Goal: Information Seeking & Learning: Learn about a topic

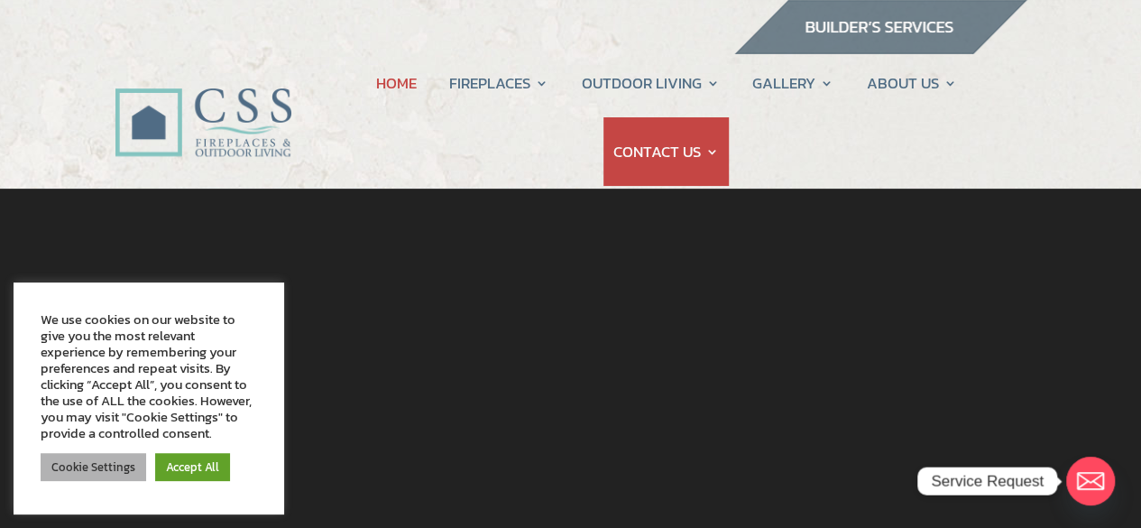
click at [87, 466] on link "Cookie Settings" at bounding box center [94, 467] width 106 height 28
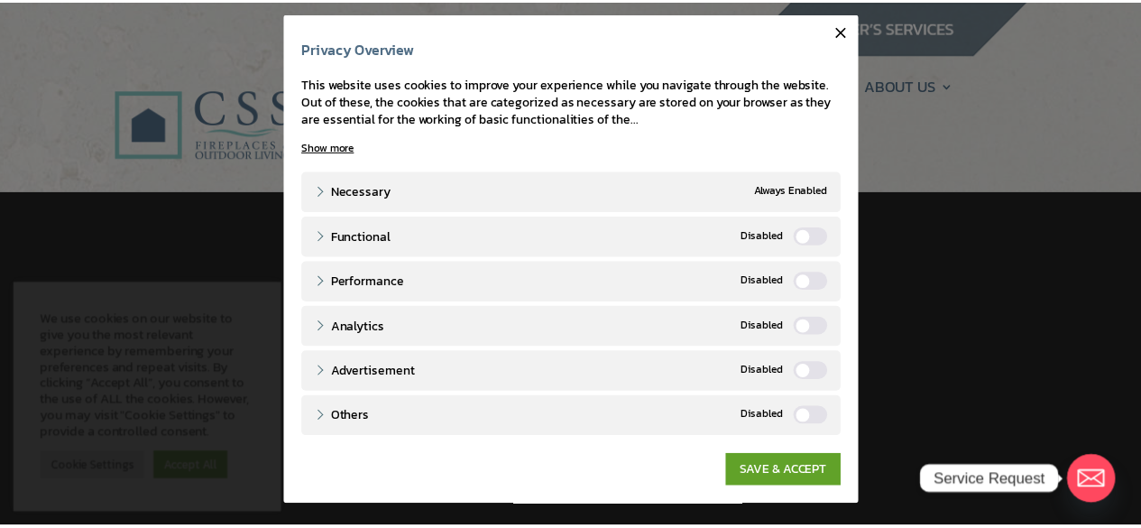
scroll to position [16, 0]
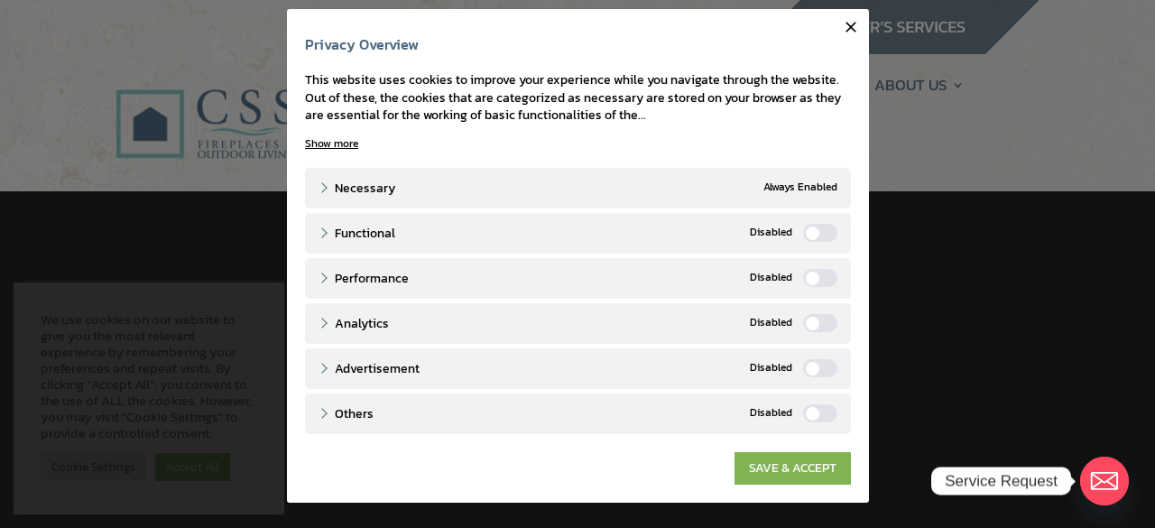
click at [772, 460] on link "SAVE & ACCEPT" at bounding box center [792, 468] width 116 height 32
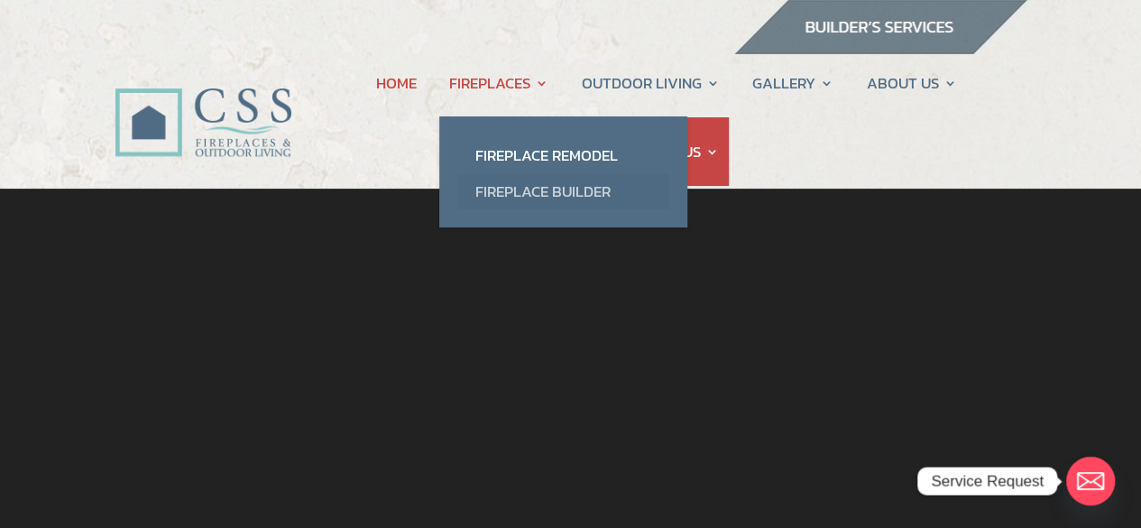
click at [511, 185] on link "Fireplace Builder" at bounding box center [563, 191] width 212 height 36
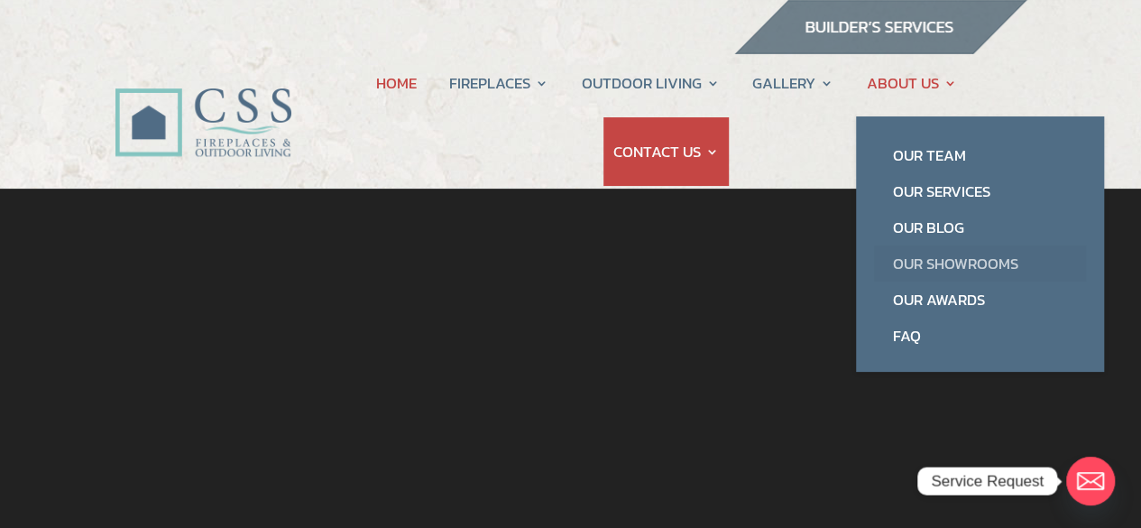
click at [949, 265] on link "Our Showrooms" at bounding box center [980, 263] width 212 height 36
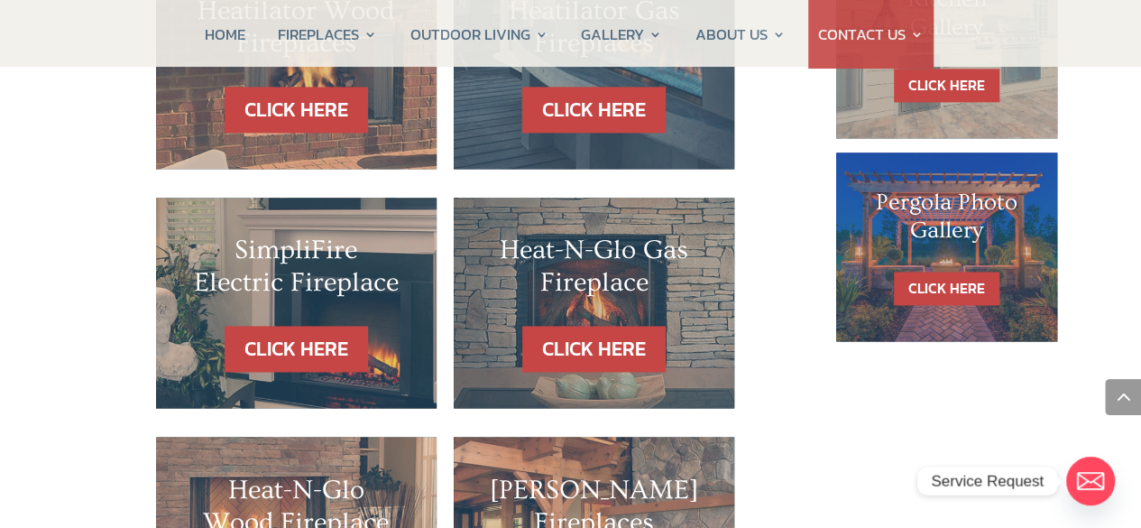
scroll to position [1173, 0]
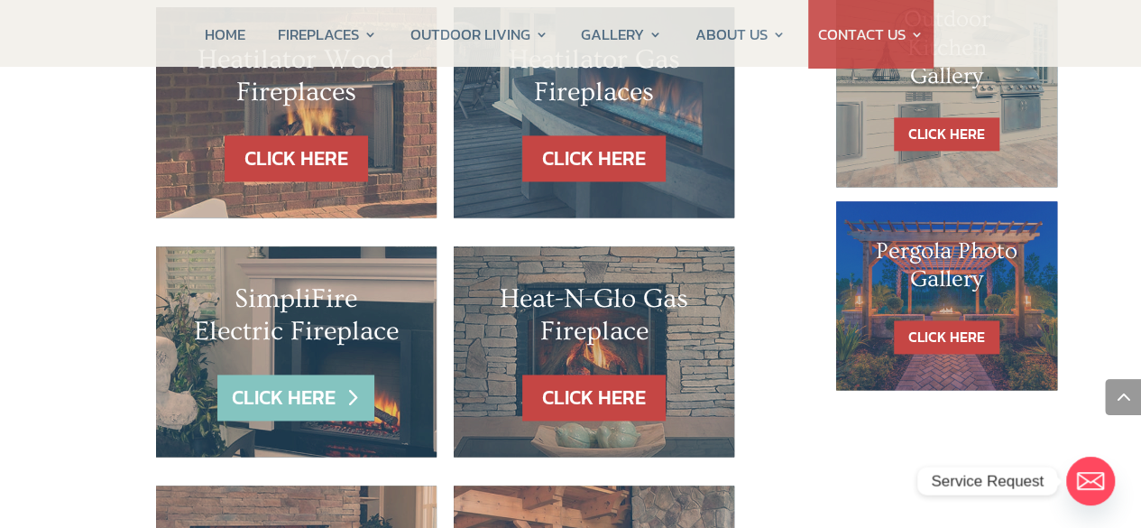
click at [309, 374] on link "CLICK HERE" at bounding box center [295, 397] width 157 height 46
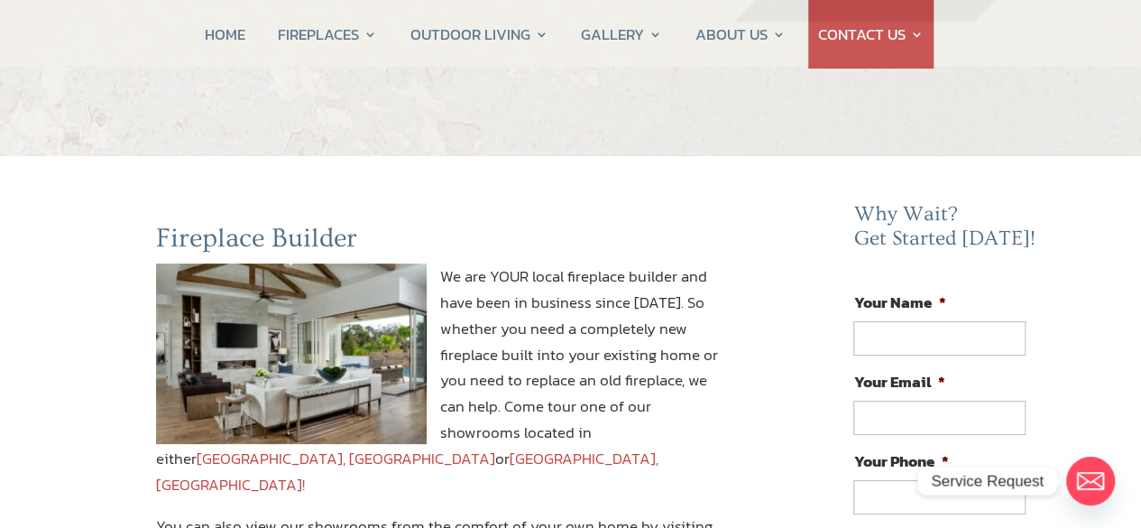
scroll to position [0, 0]
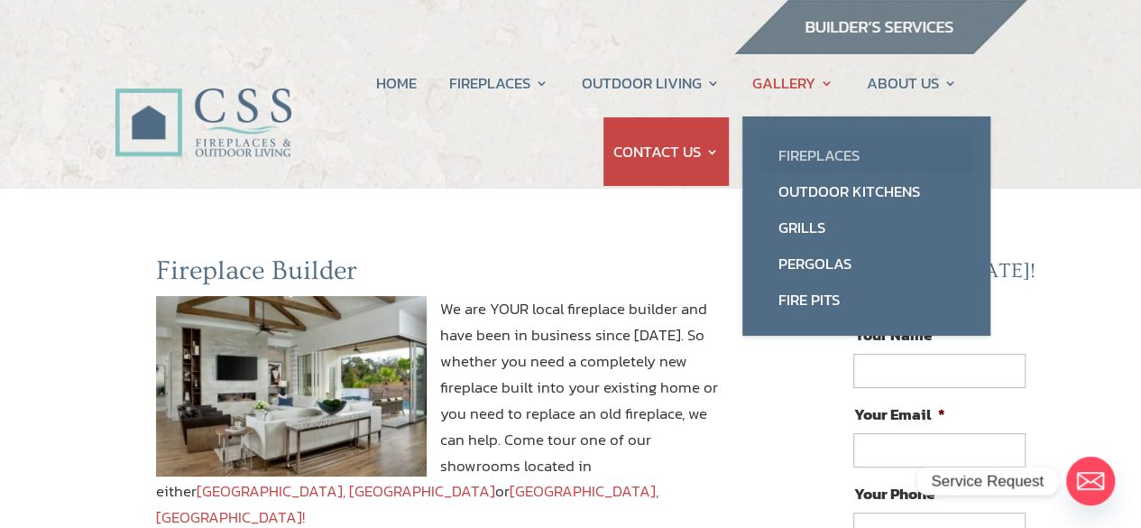
click at [821, 157] on link "Fireplaces" at bounding box center [866, 155] width 212 height 36
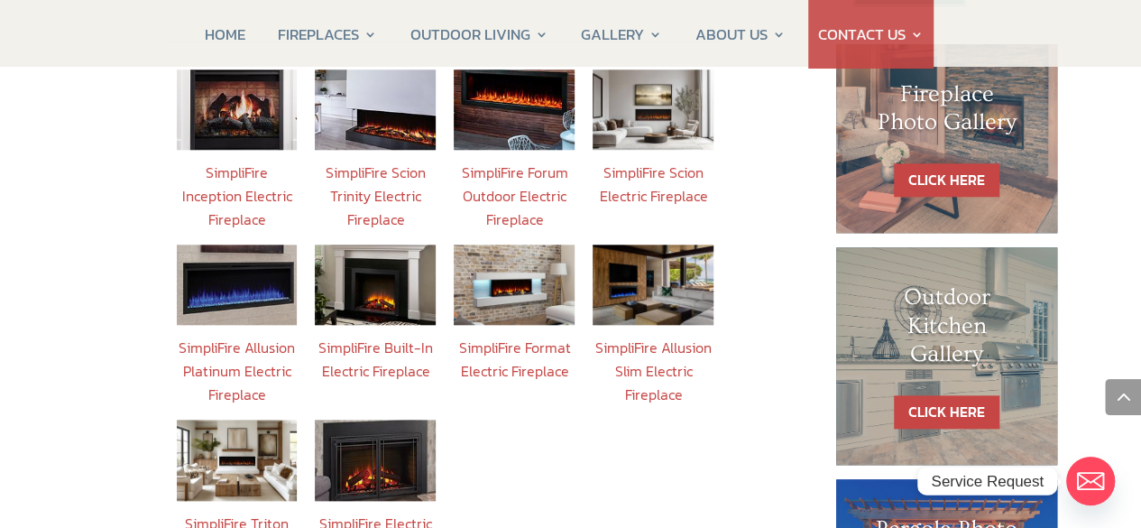
scroll to position [631, 0]
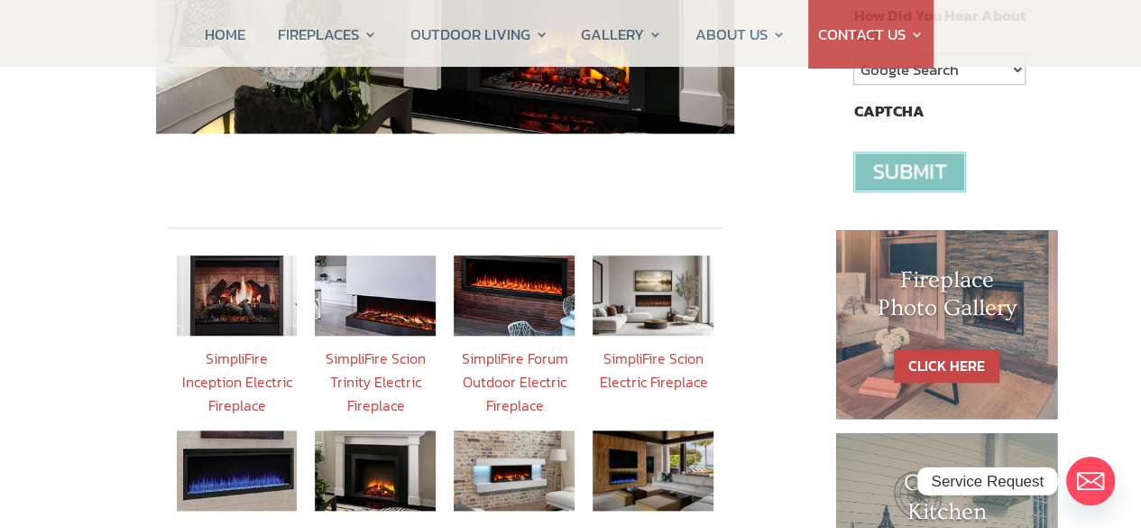
click at [235, 347] on link "SimpliFire Inception Electric Fireplace" at bounding box center [236, 381] width 110 height 69
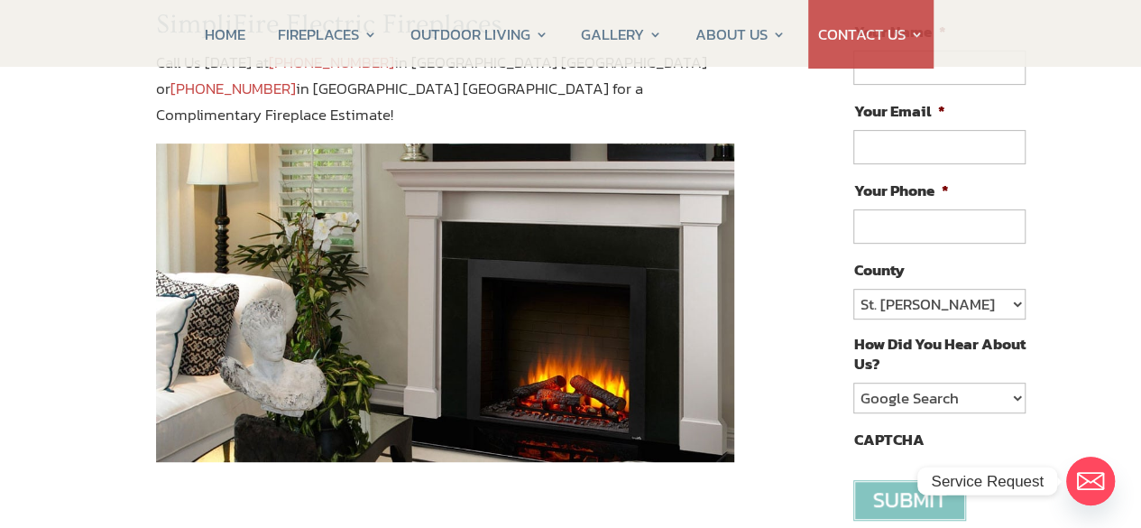
scroll to position [361, 0]
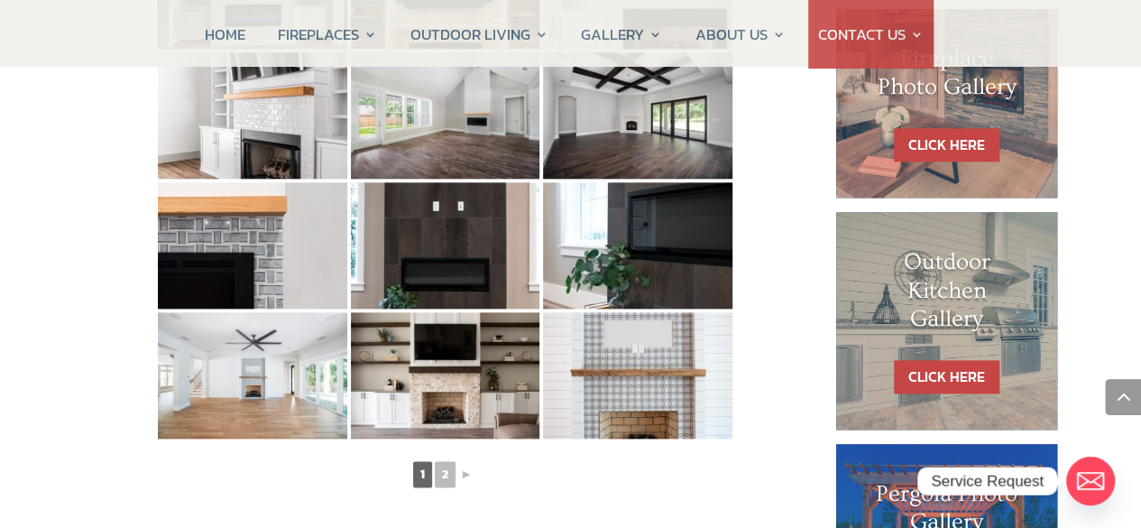
scroll to position [902, 0]
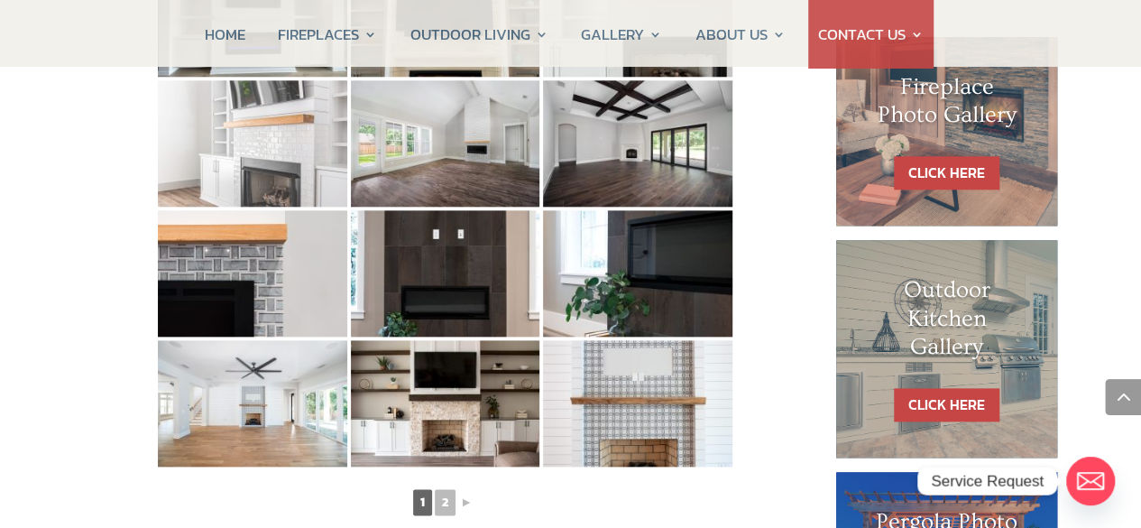
click at [193, 173] on img at bounding box center [252, 143] width 189 height 126
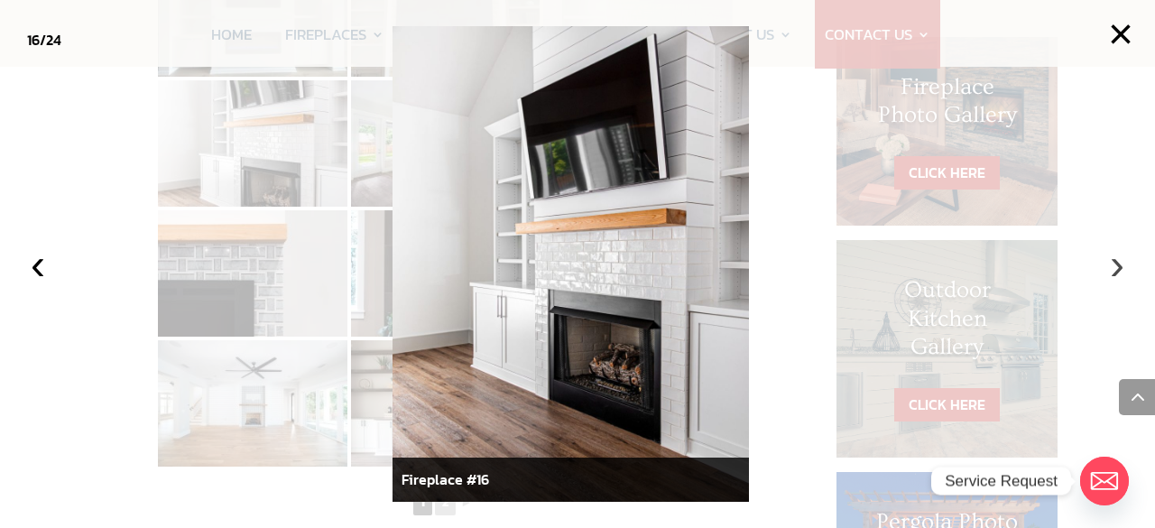
click at [1122, 266] on button "›" at bounding box center [1117, 264] width 40 height 40
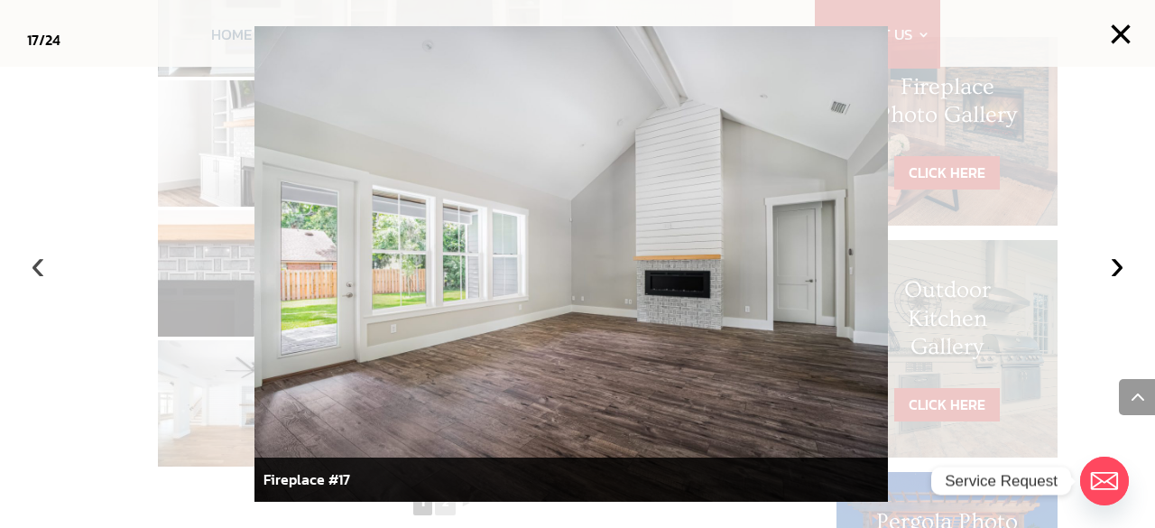
click at [35, 267] on button "‹" at bounding box center [38, 264] width 40 height 40
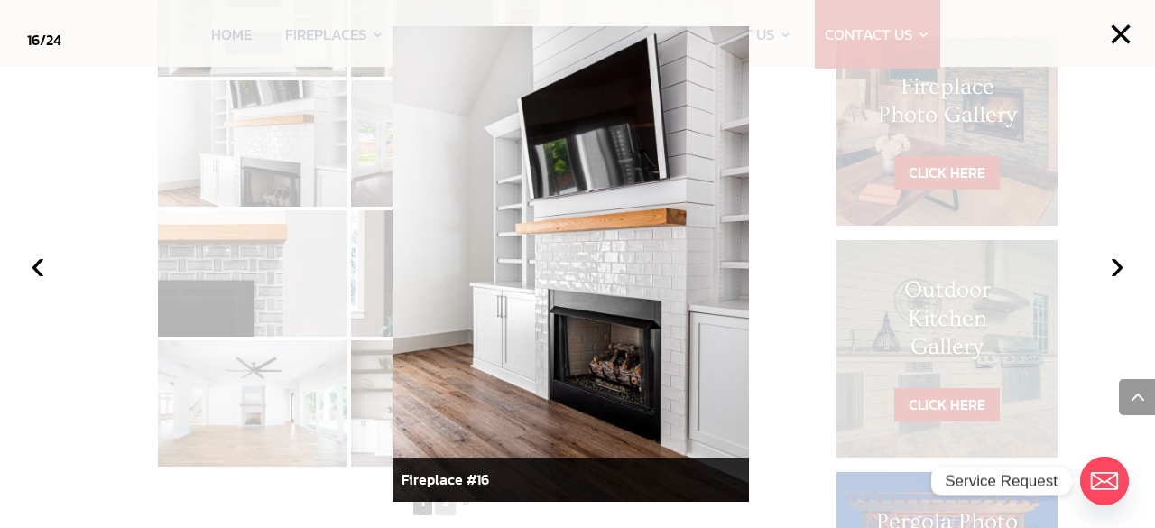
click at [278, 300] on div at bounding box center [577, 264] width 1155 height 528
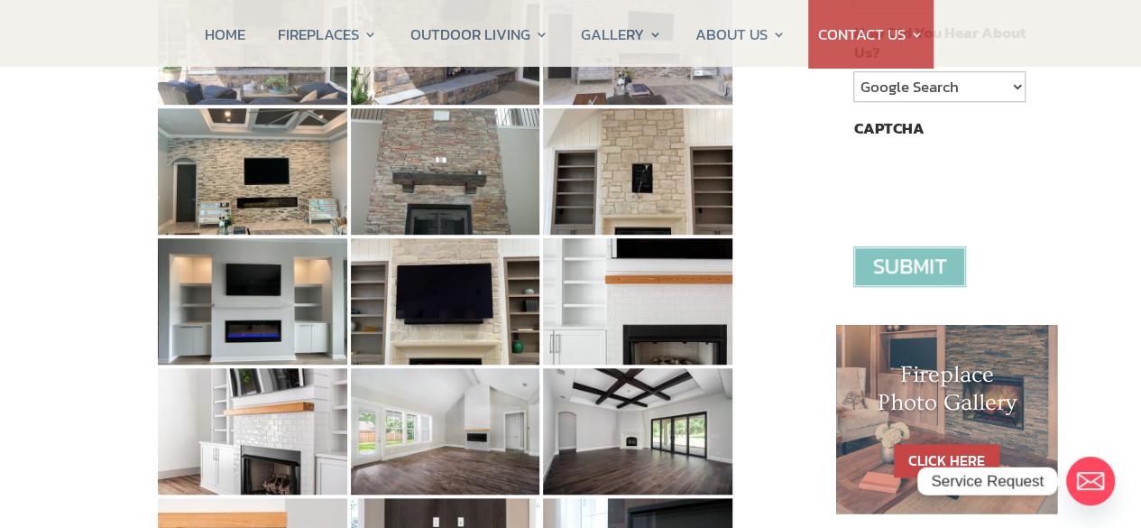
scroll to position [541, 0]
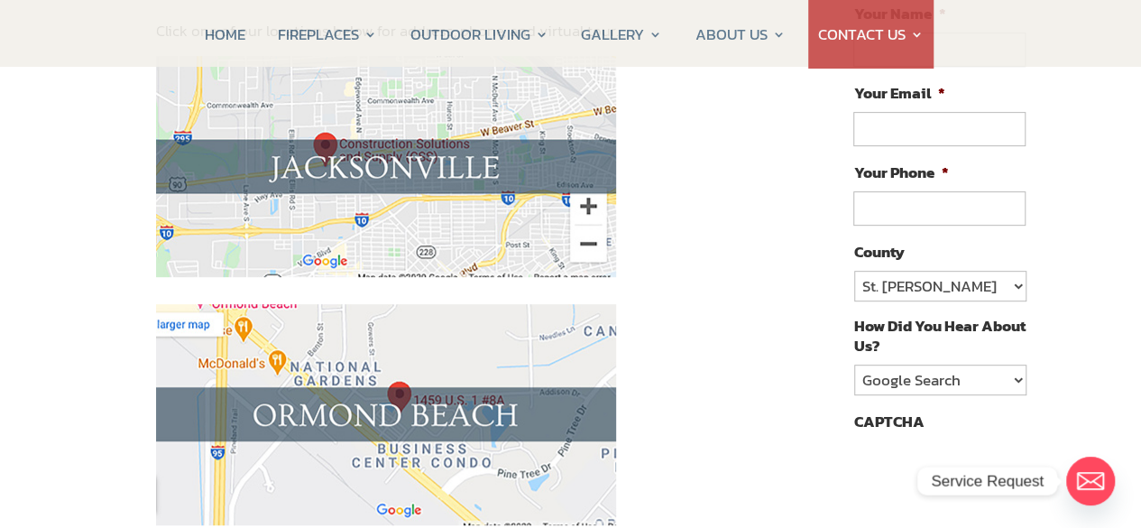
scroll to position [361, 0]
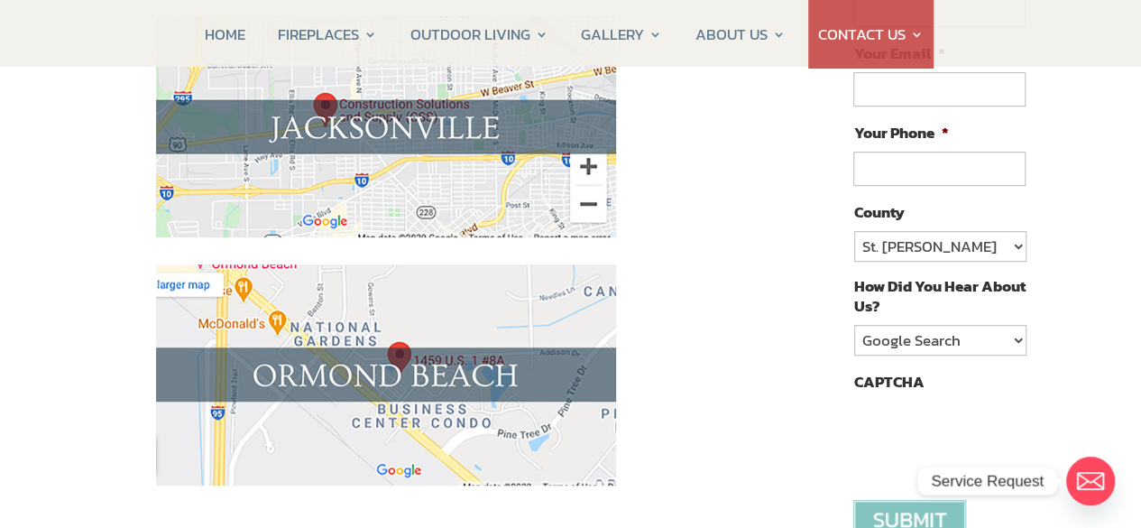
click at [337, 140] on img at bounding box center [386, 126] width 460 height 221
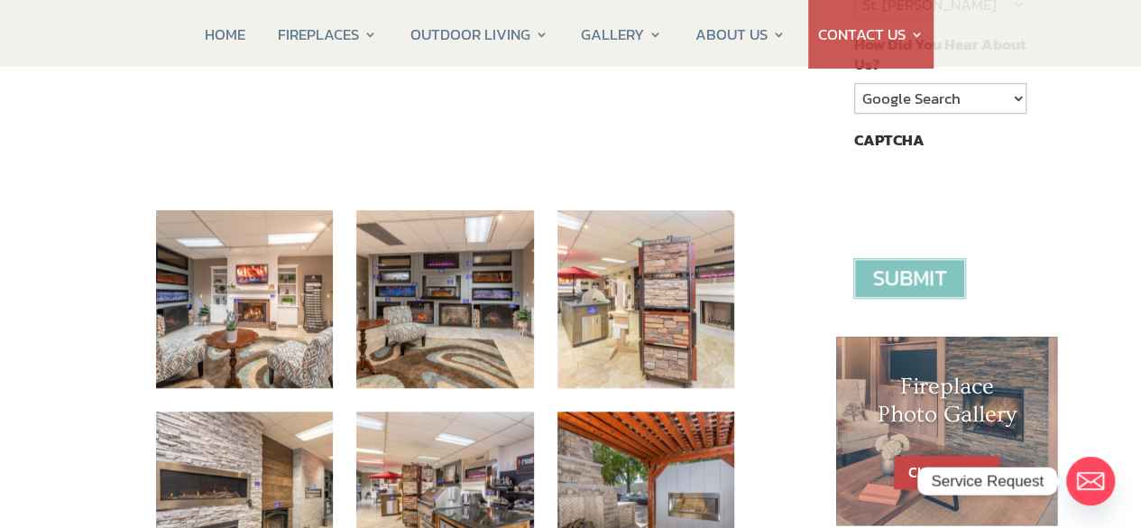
scroll to position [631, 0]
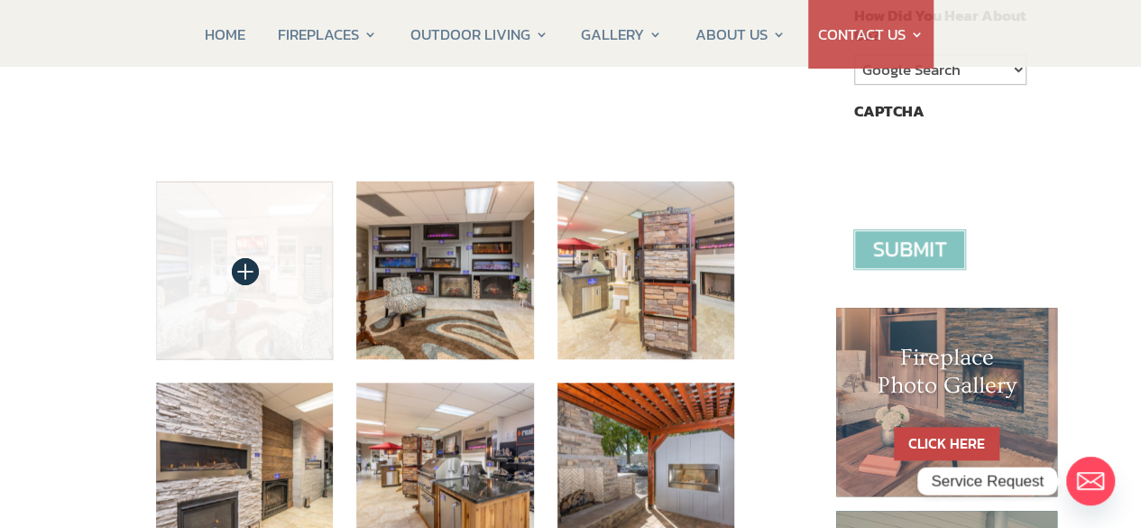
click at [227, 293] on img at bounding box center [245, 270] width 178 height 178
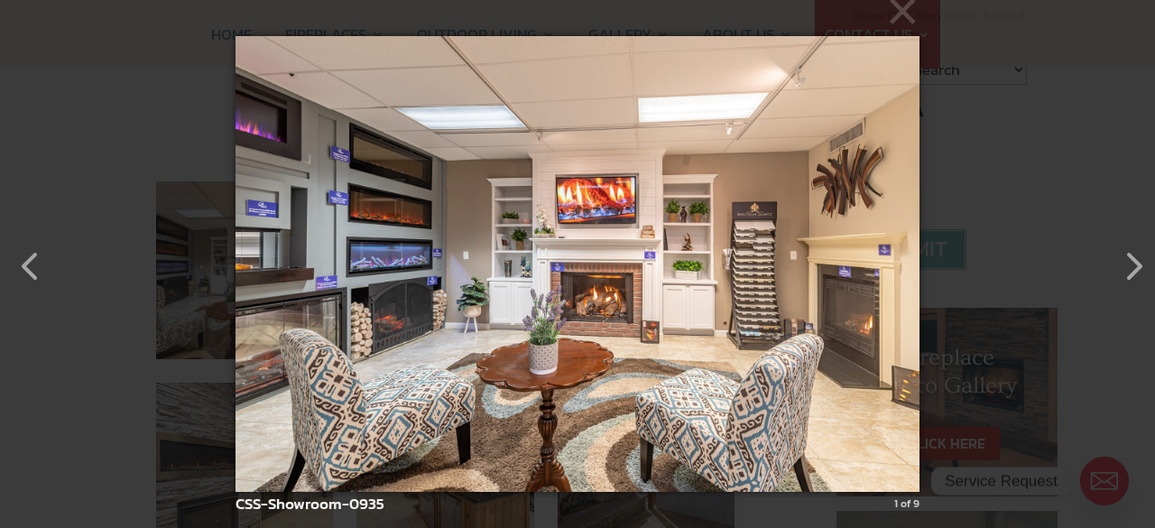
click at [382, 282] on img at bounding box center [577, 264] width 684 height 528
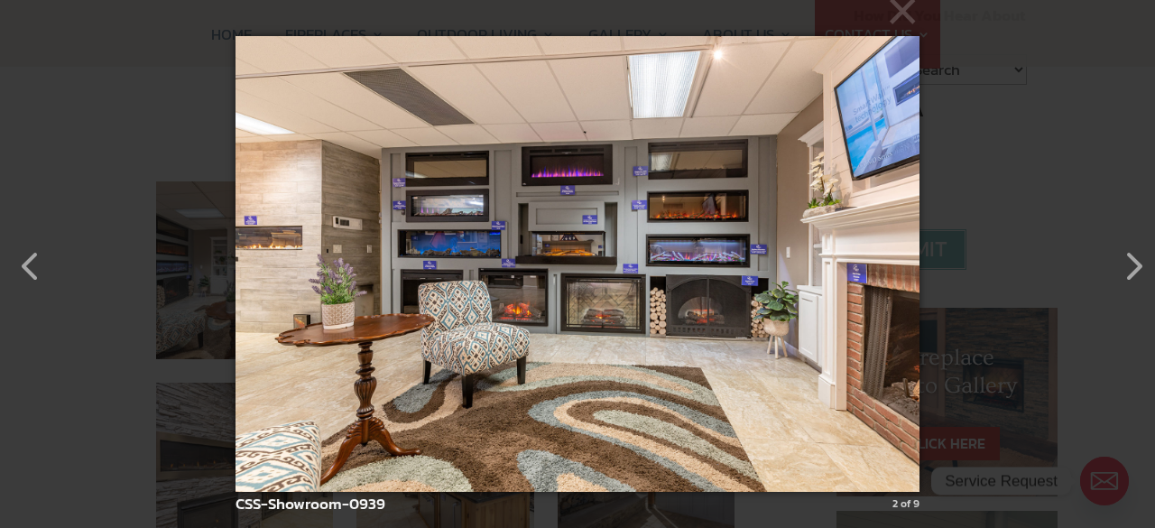
click at [555, 270] on img at bounding box center [577, 264] width 684 height 528
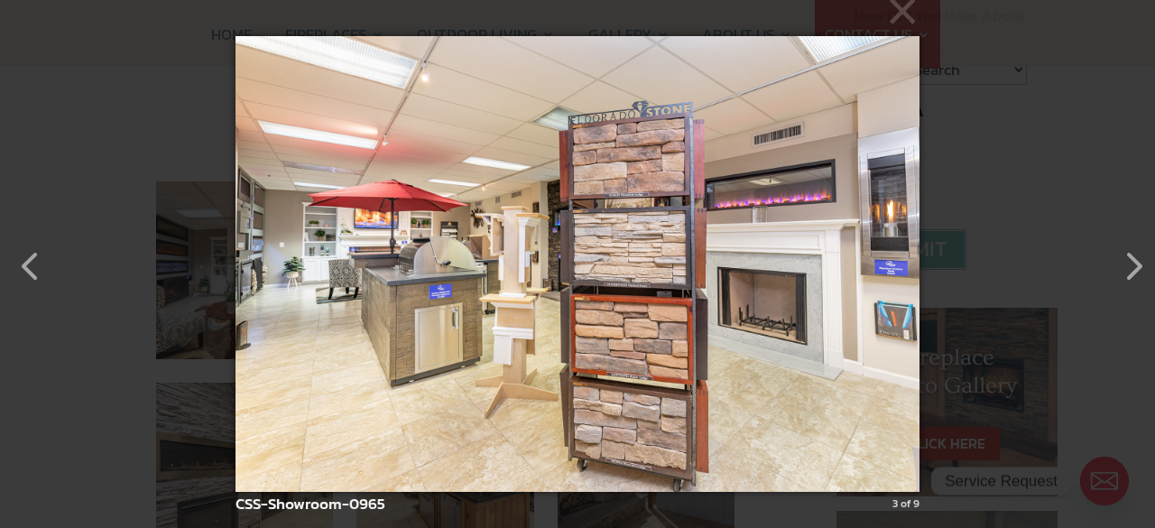
click at [756, 304] on img at bounding box center [577, 264] width 684 height 528
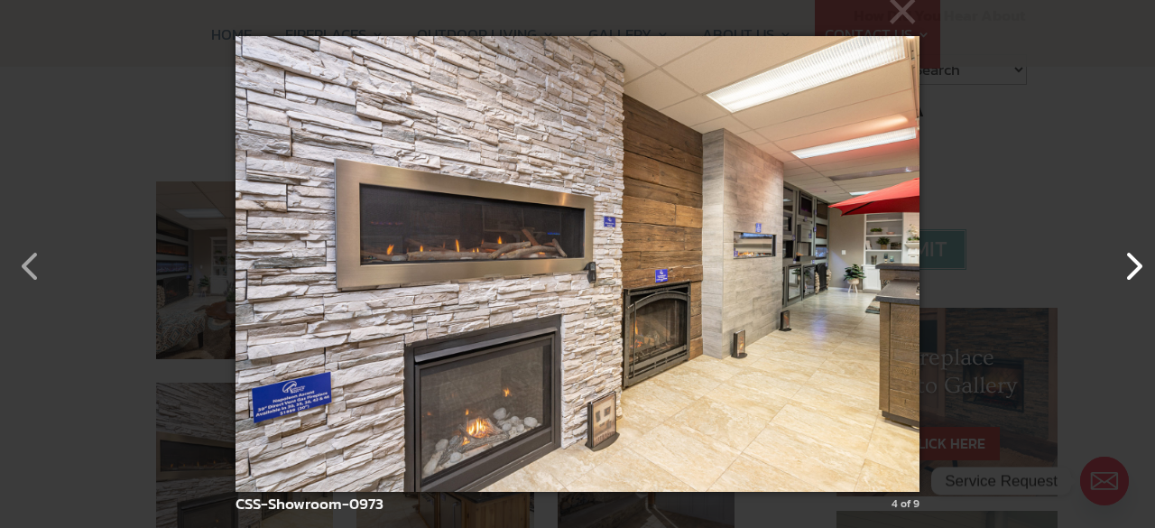
click at [1133, 272] on button "button" at bounding box center [1123, 256] width 43 height 43
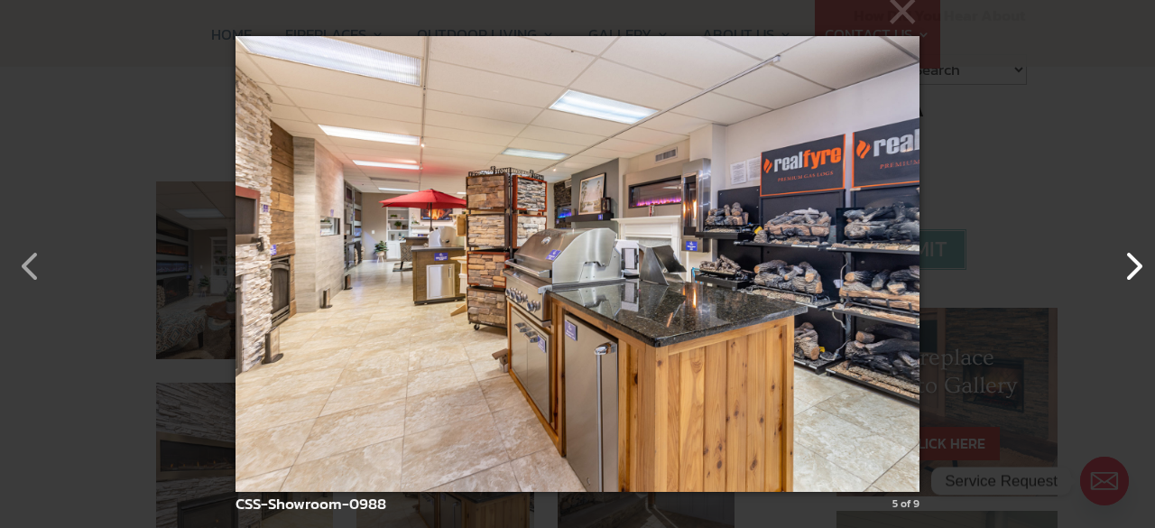
click at [1133, 272] on button "button" at bounding box center [1123, 256] width 43 height 43
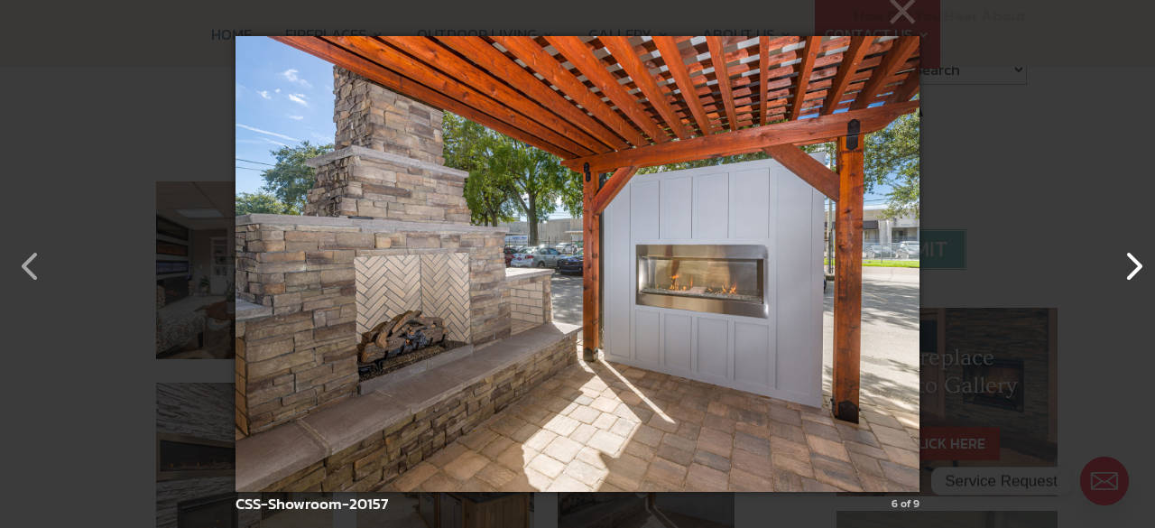
click at [1133, 272] on button "button" at bounding box center [1123, 256] width 43 height 43
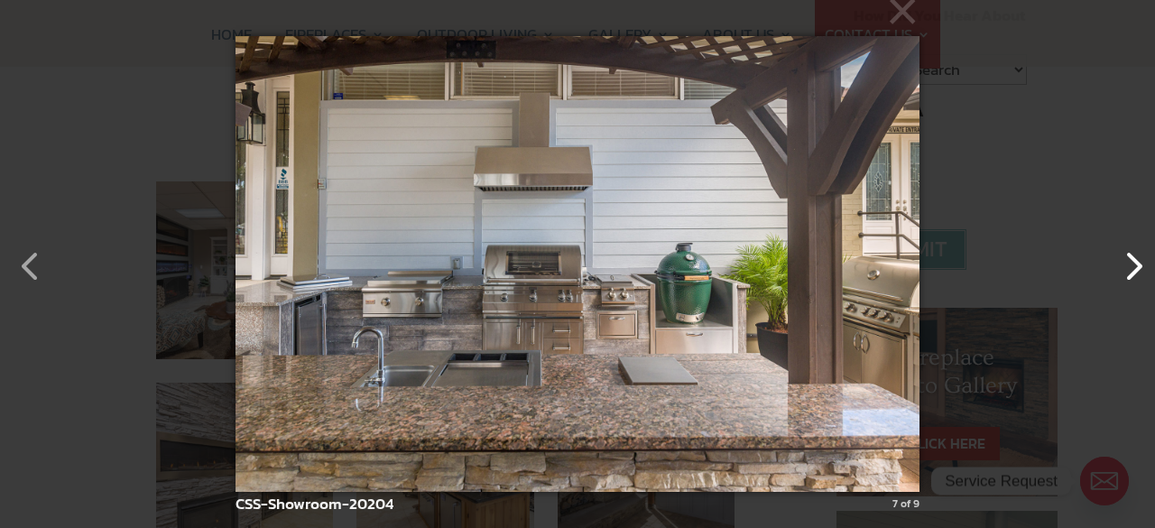
click at [1133, 272] on button "button" at bounding box center [1123, 256] width 43 height 43
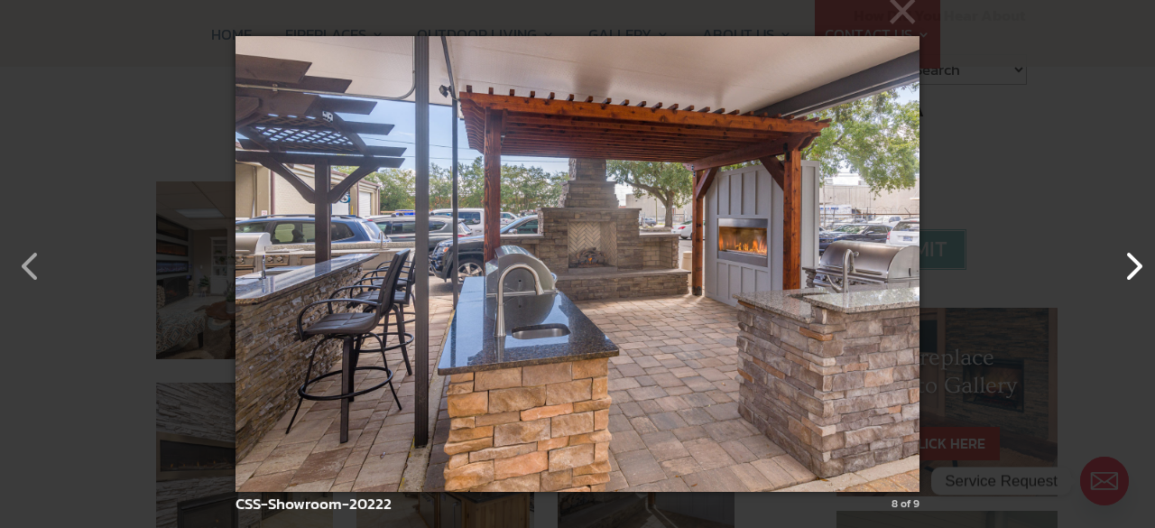
click at [1133, 272] on button "button" at bounding box center [1123, 256] width 43 height 43
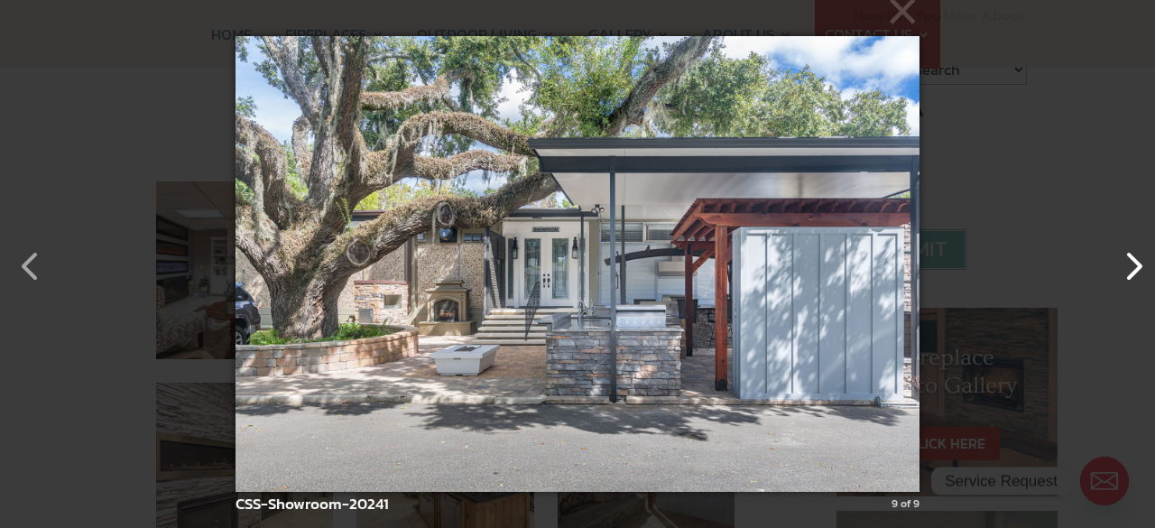
click at [1133, 272] on button "button" at bounding box center [1123, 256] width 43 height 43
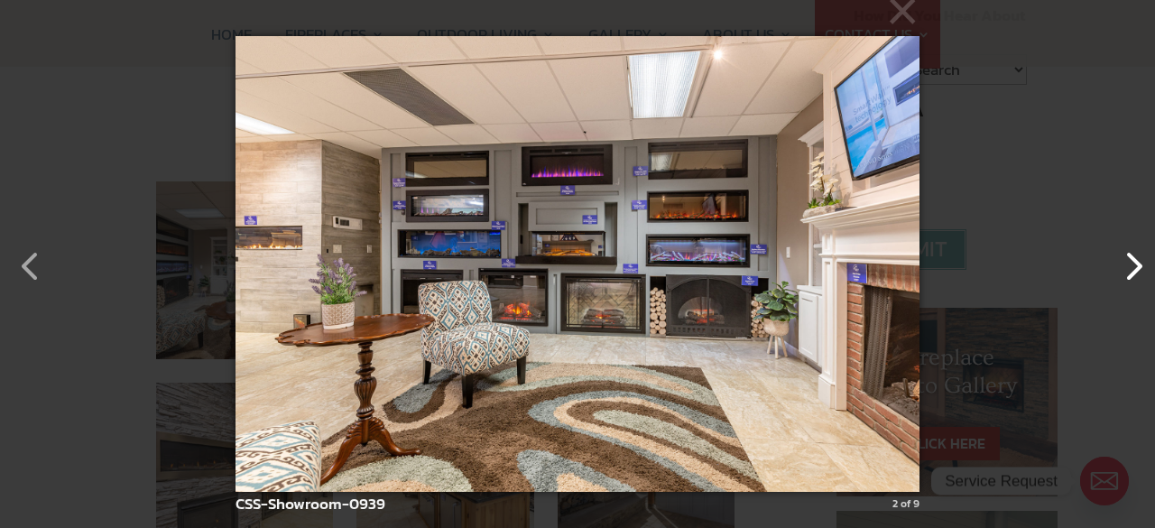
click at [1129, 262] on button "button" at bounding box center [1123, 256] width 43 height 43
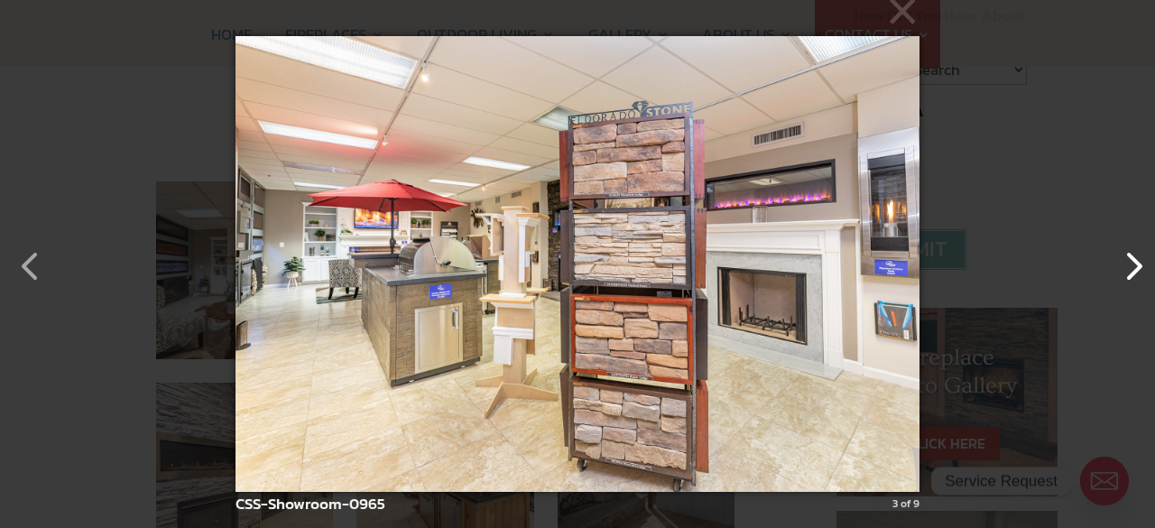
click at [1129, 262] on button "button" at bounding box center [1123, 256] width 43 height 43
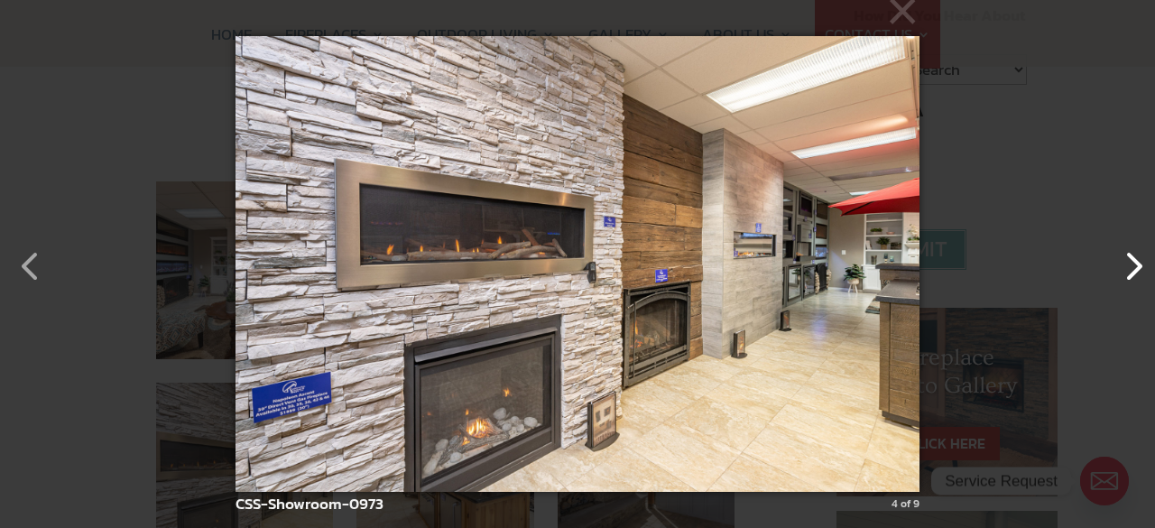
click at [1129, 262] on button "button" at bounding box center [1123, 256] width 43 height 43
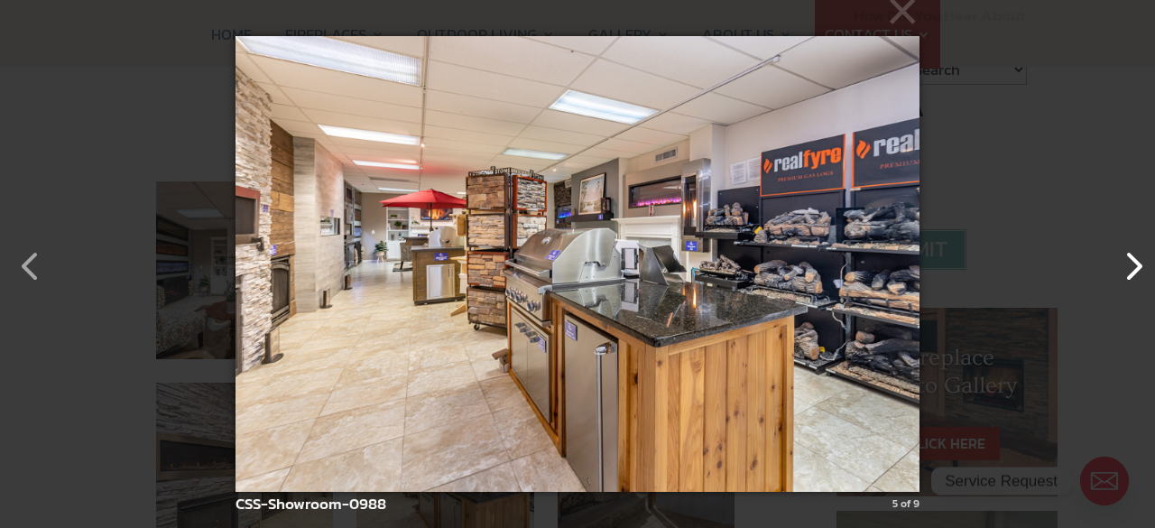
click at [1129, 262] on button "button" at bounding box center [1123, 256] width 43 height 43
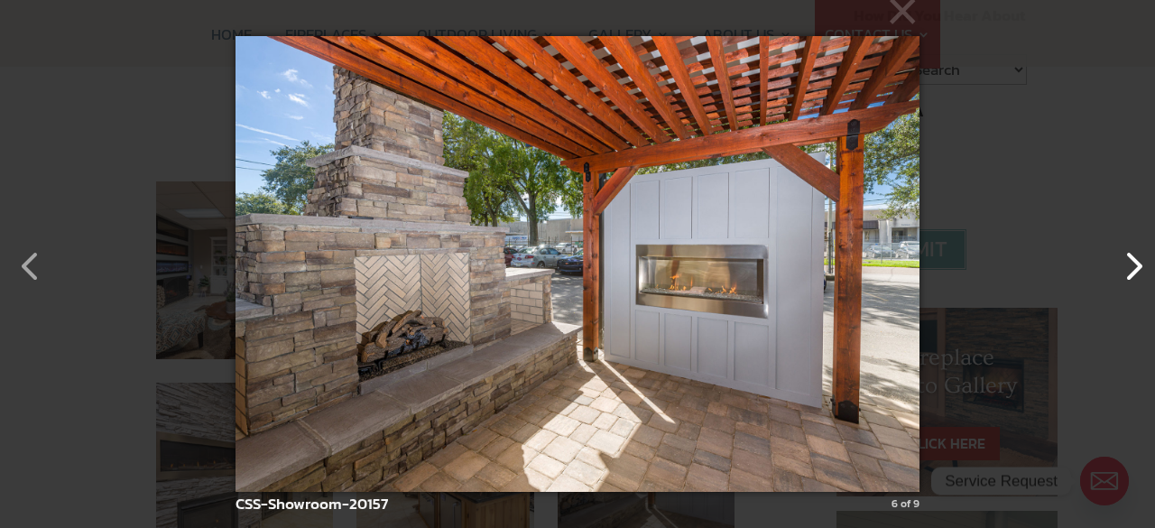
click at [1129, 262] on button "button" at bounding box center [1123, 256] width 43 height 43
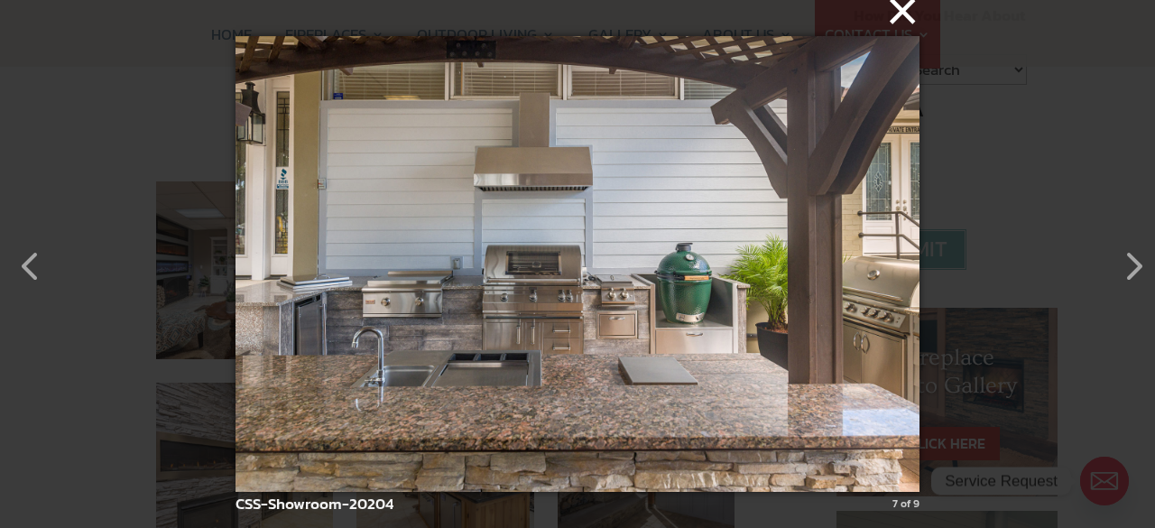
click at [897, 19] on button "×" at bounding box center [583, 11] width 684 height 40
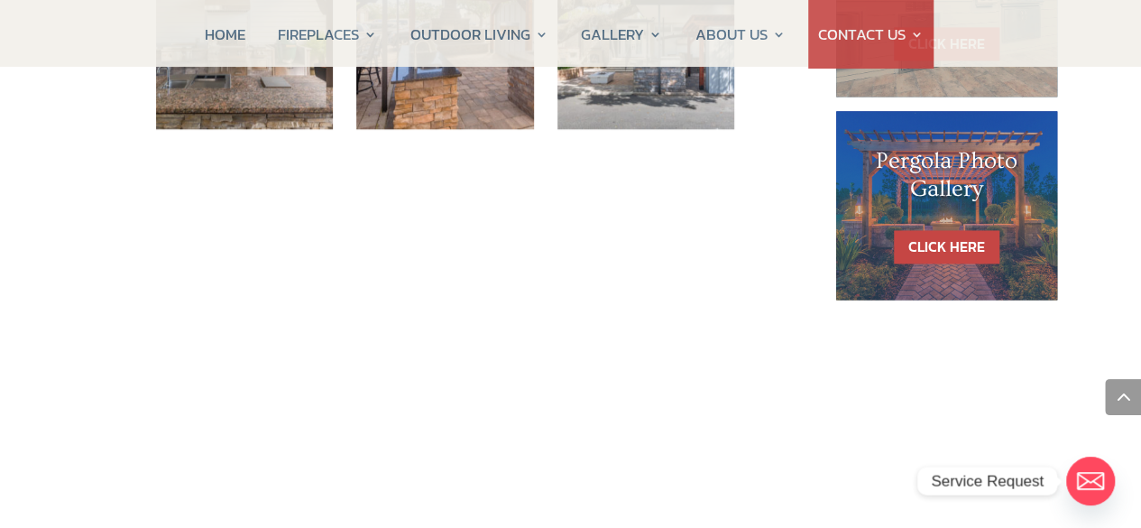
scroll to position [1276, 0]
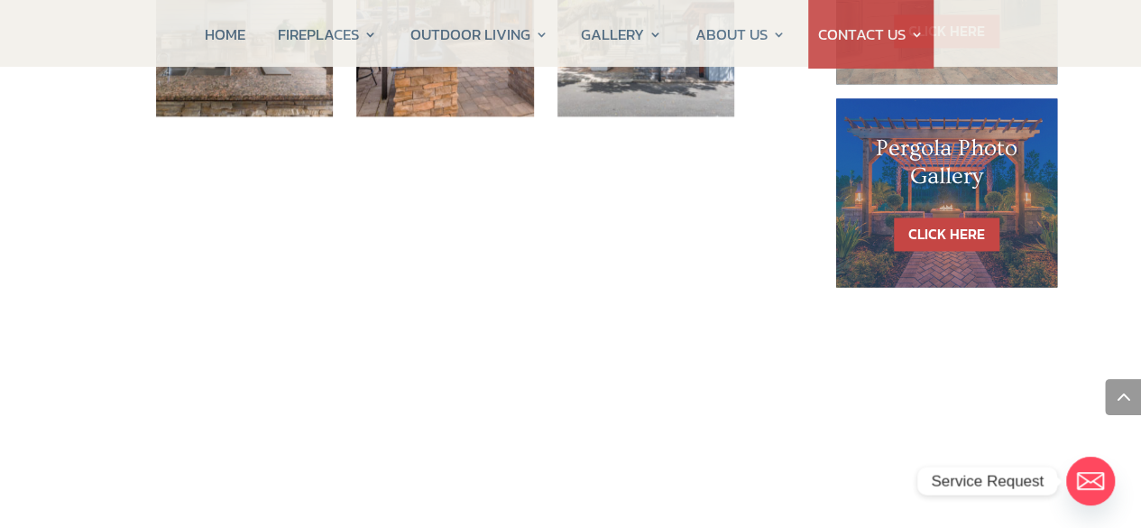
drag, startPoint x: 787, startPoint y: 333, endPoint x: 732, endPoint y: 317, distance: 56.5
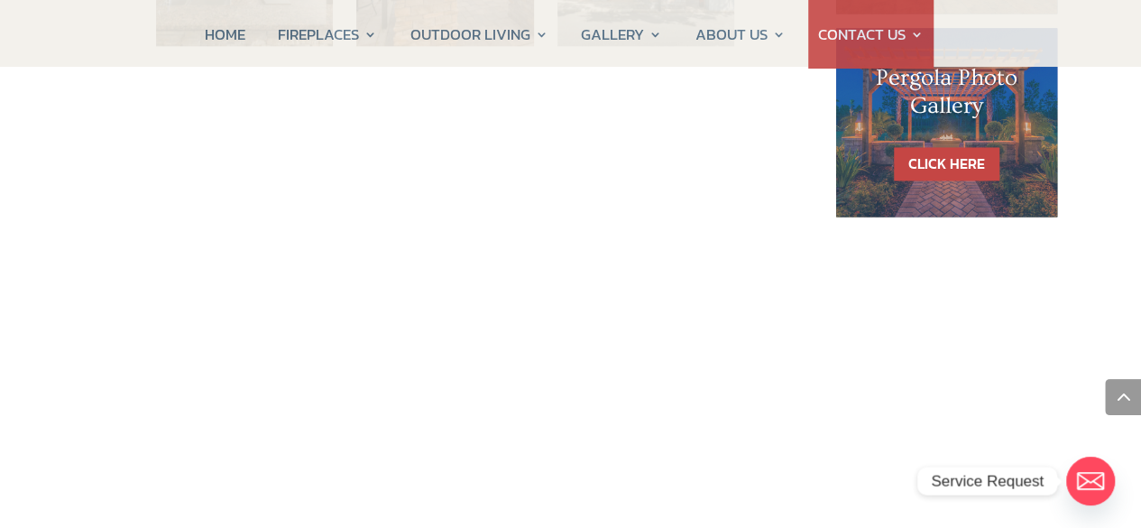
scroll to position [1146, 0]
